Goal: Task Accomplishment & Management: Manage account settings

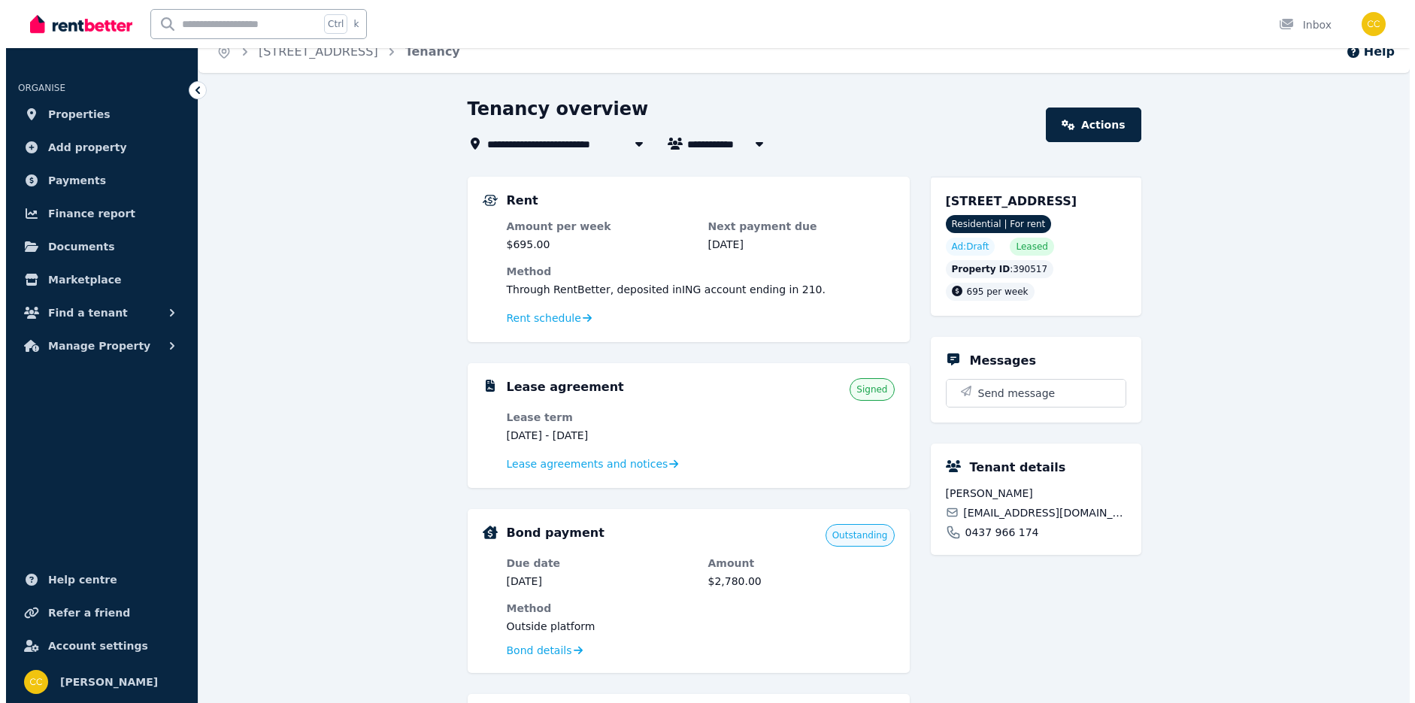
scroll to position [75, 0]
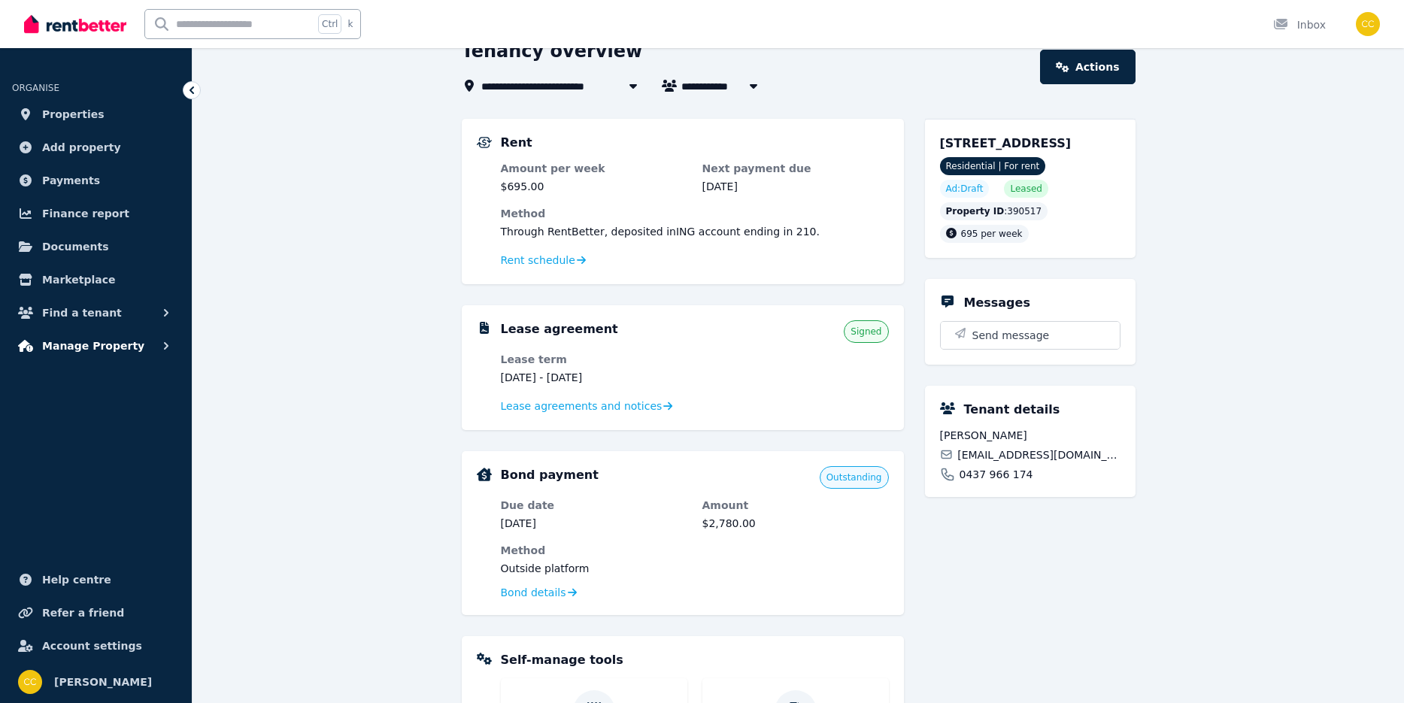
click at [95, 346] on span "Manage Property" at bounding box center [93, 346] width 102 height 18
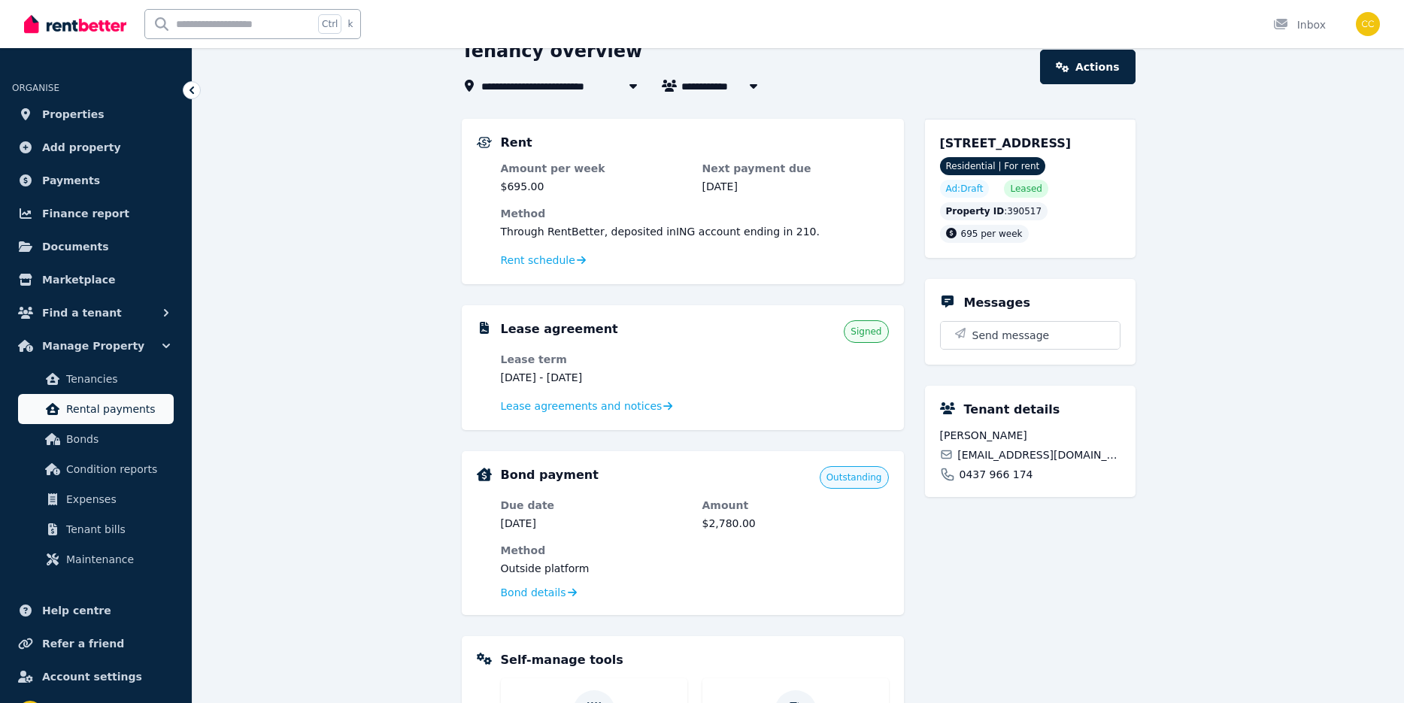
click at [90, 410] on span "Rental payments" at bounding box center [117, 409] width 102 height 18
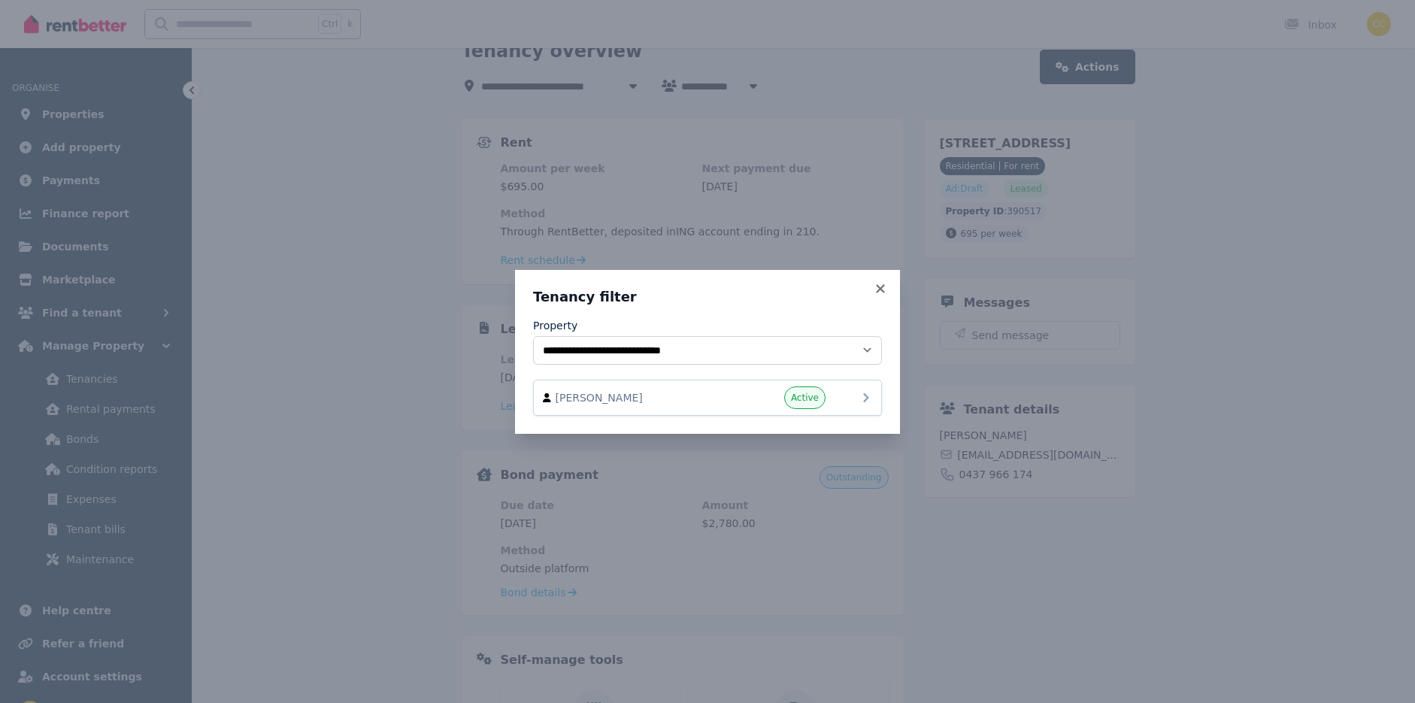
click at [720, 394] on span "[PERSON_NAME]" at bounding box center [641, 397] width 171 height 15
